Goal: Navigation & Orientation: Find specific page/section

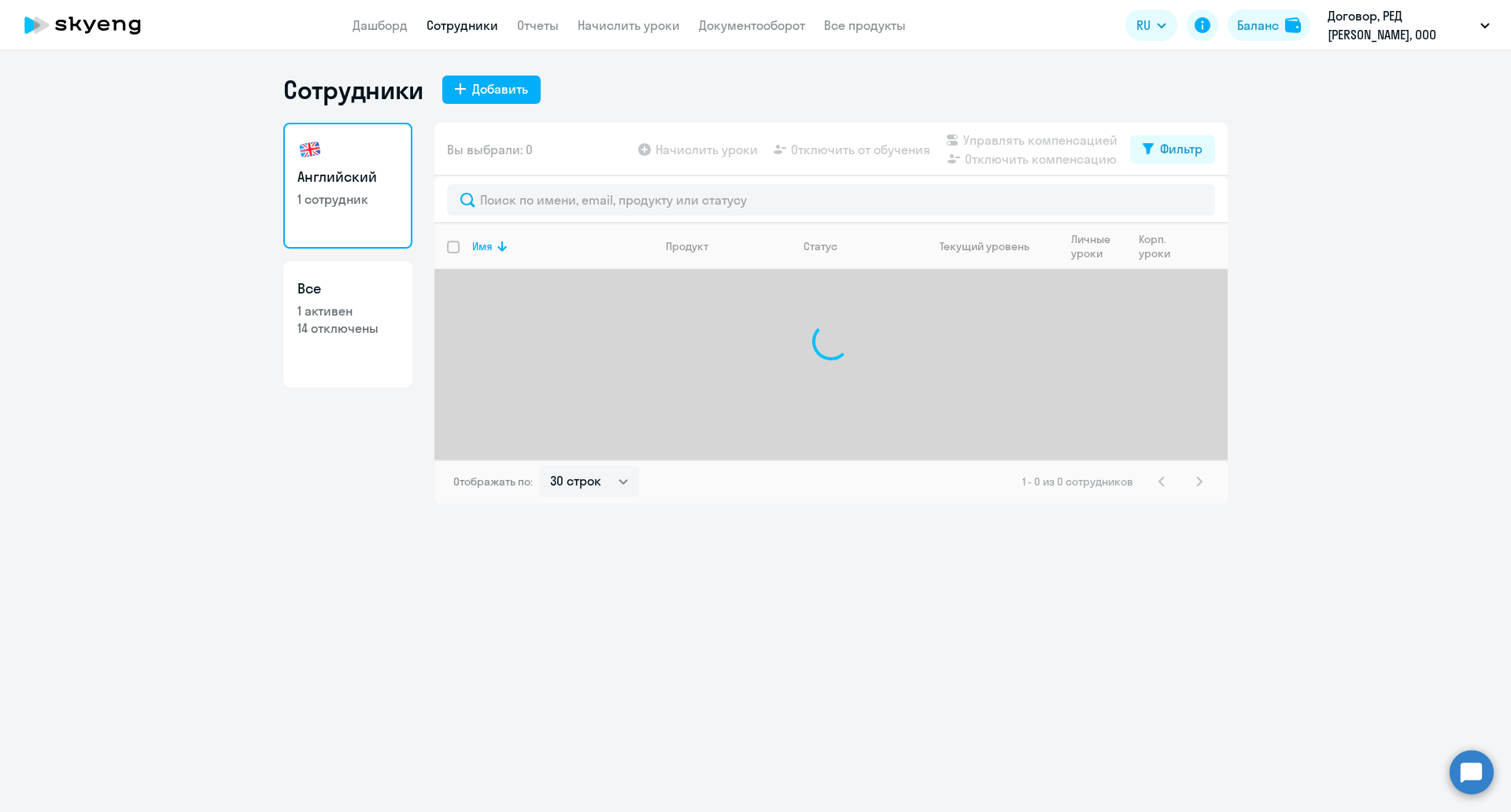
select select "30"
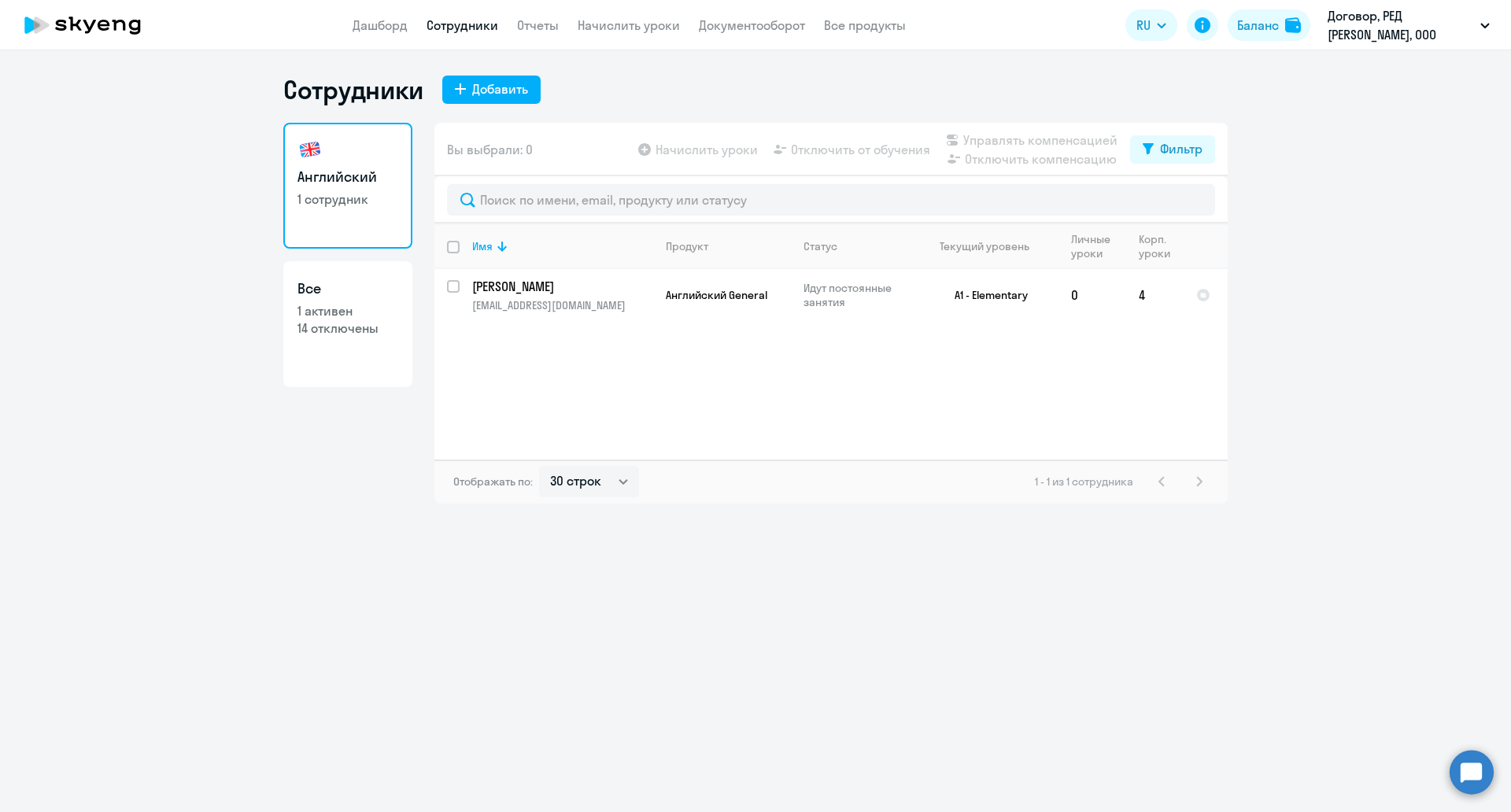
click at [390, 34] on app-menu-item-link "Дашборд" at bounding box center [381, 25] width 55 height 20
click at [388, 29] on link "Дашборд" at bounding box center [381, 25] width 55 height 16
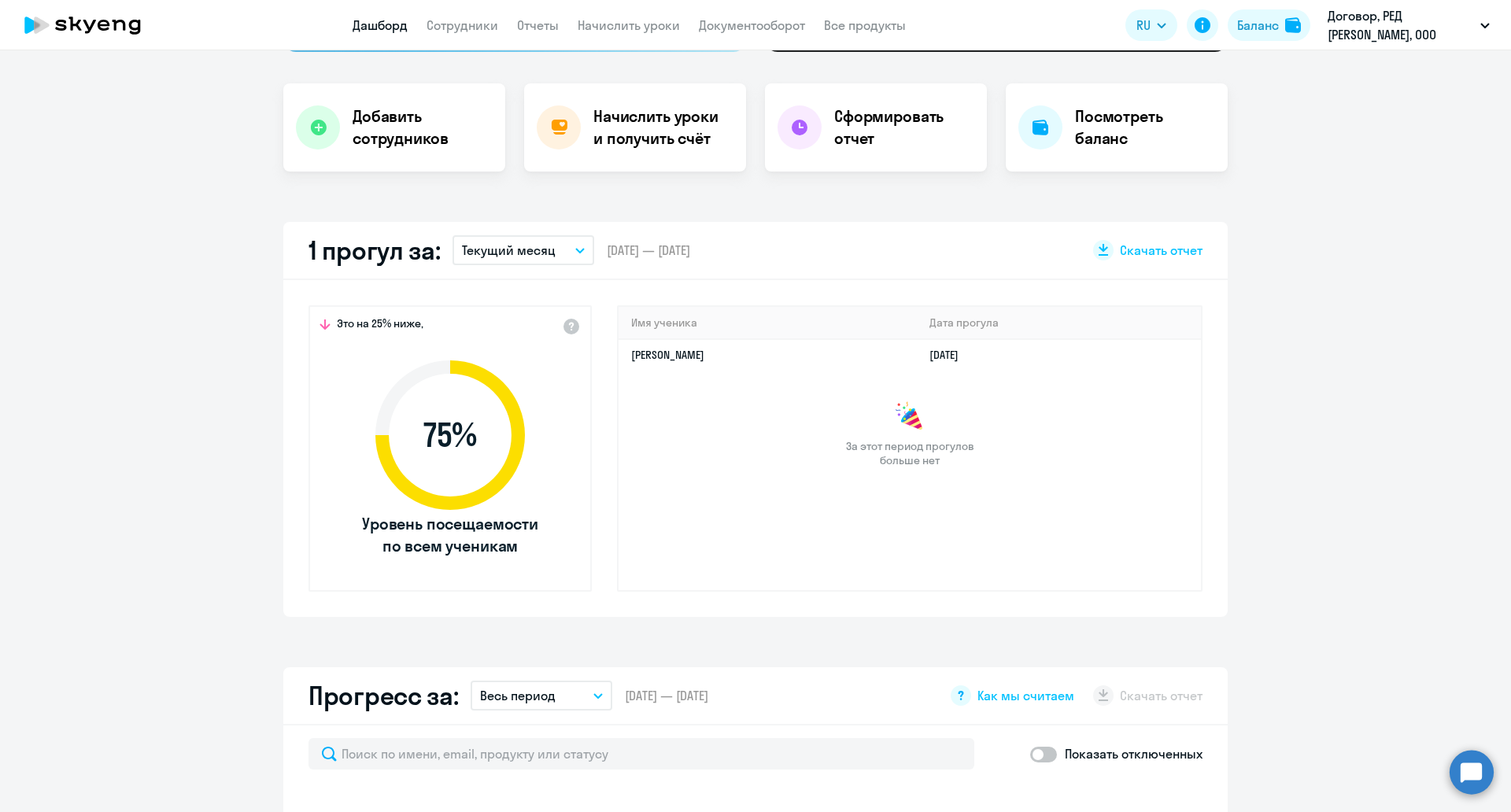
select select "30"
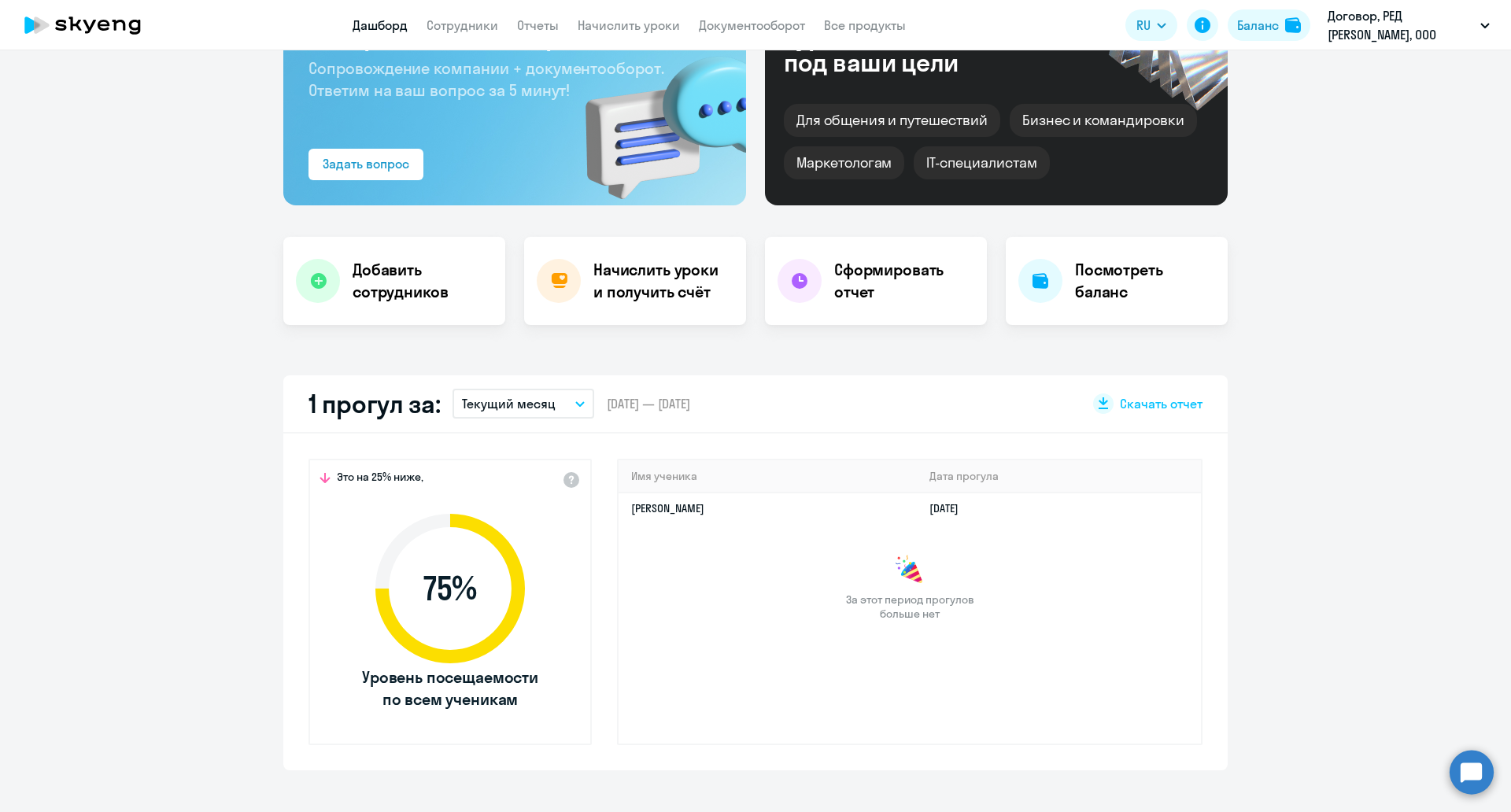
scroll to position [99, 0]
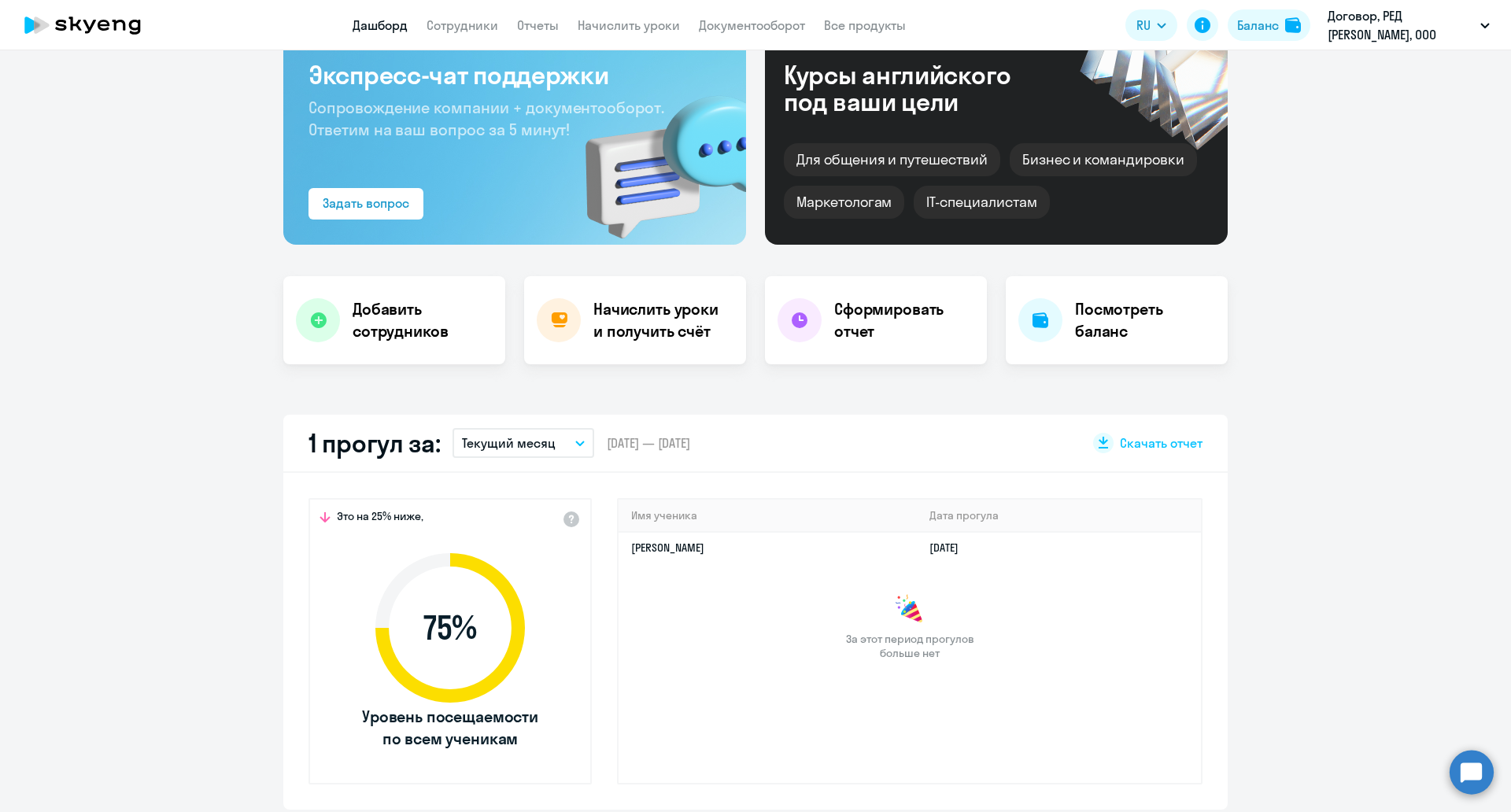
click at [487, 16] on app-menu-item-link "Сотрудники" at bounding box center [462, 25] width 72 height 20
click at [487, 28] on link "Сотрудники" at bounding box center [462, 25] width 72 height 16
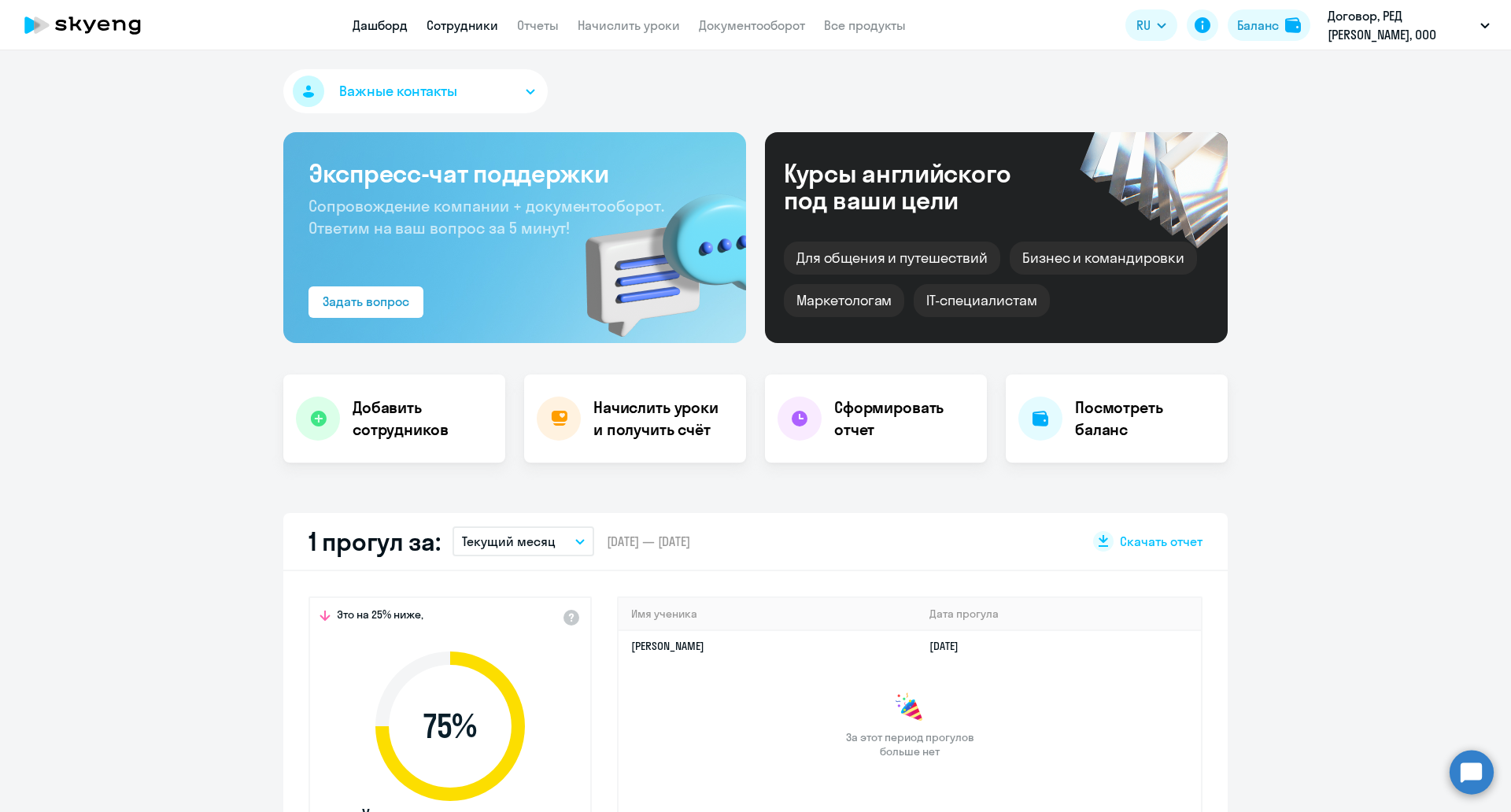
select select "30"
